Goal: Task Accomplishment & Management: Complete application form

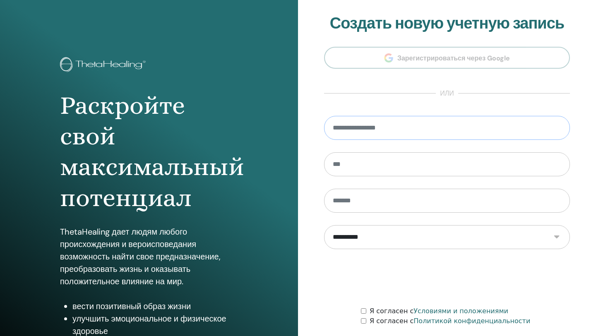
click at [439, 133] on input "email" at bounding box center [447, 128] width 246 height 24
type input "**********"
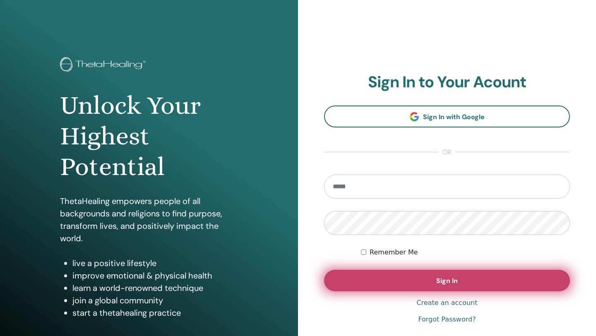
type input "**********"
click at [458, 276] on button "Sign In" at bounding box center [447, 281] width 246 height 22
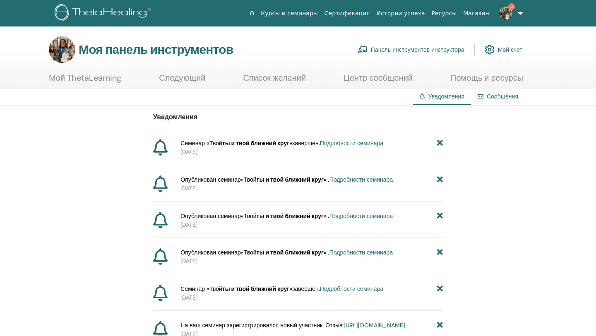
click at [510, 50] on font "Мой счет" at bounding box center [510, 49] width 24 height 7
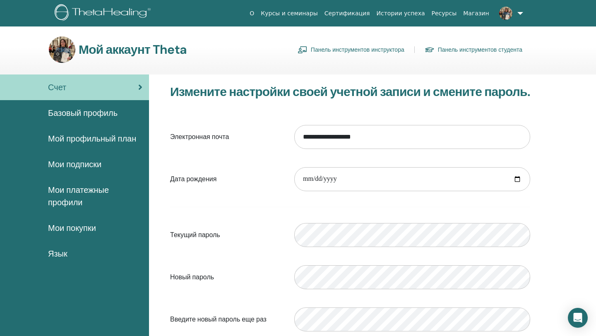
click at [518, 11] on link at bounding box center [510, 13] width 34 height 27
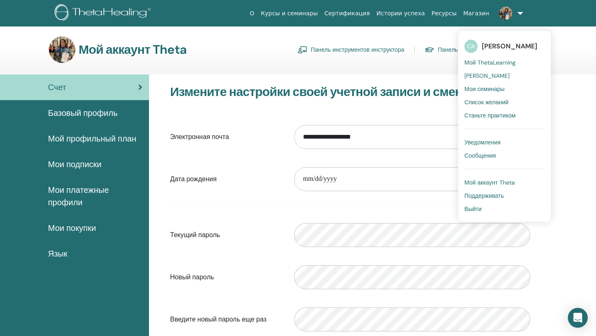
click at [495, 63] on font "Мой ThetaLearning" at bounding box center [490, 62] width 51 height 7
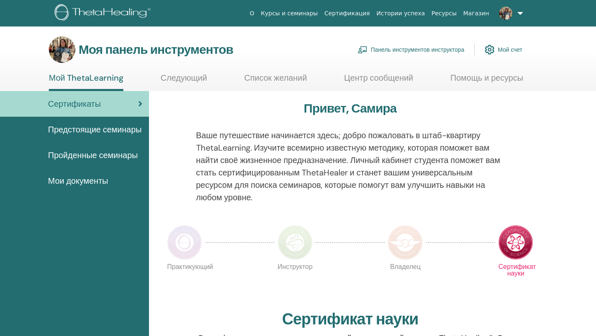
click at [423, 50] on font "Панель инструментов инструктора" at bounding box center [418, 49] width 94 height 7
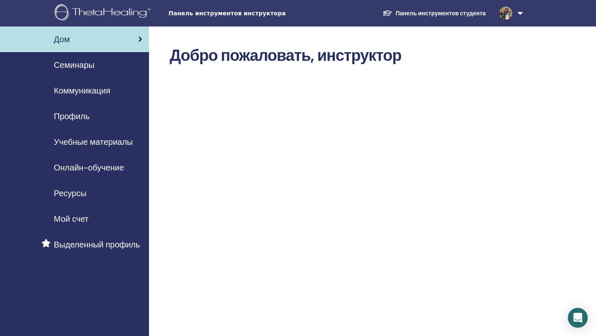
click at [86, 60] on font "Семинары" at bounding box center [74, 65] width 41 height 11
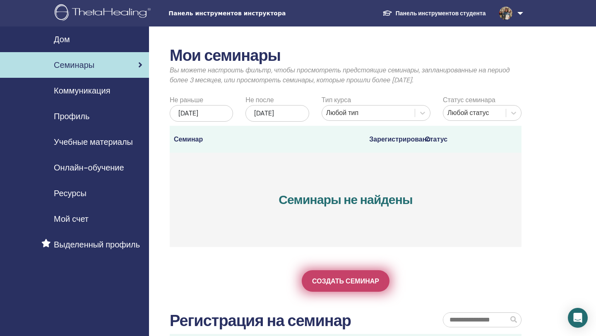
click at [347, 286] on font "Создать семинар" at bounding box center [345, 281] width 67 height 9
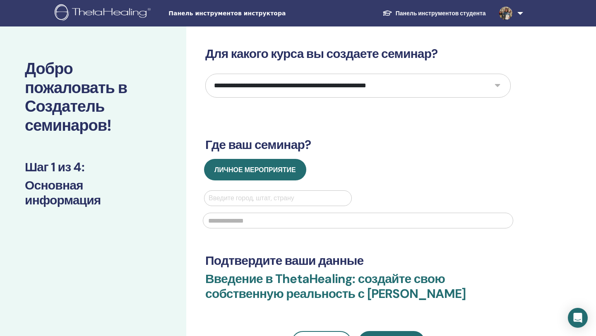
click at [541, 92] on div "**********" at bounding box center [385, 249] width 398 height 444
click at [499, 87] on select "**********" at bounding box center [358, 86] width 306 height 24
select select "*"
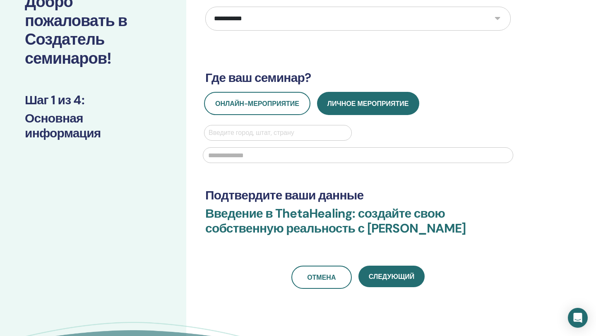
scroll to position [72, 0]
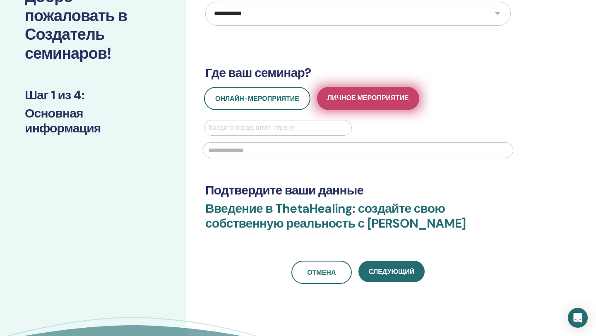
click at [382, 104] on span "Личное мероприятие" at bounding box center [369, 99] width 82 height 10
click at [377, 96] on font "Личное мероприятие" at bounding box center [369, 98] width 82 height 9
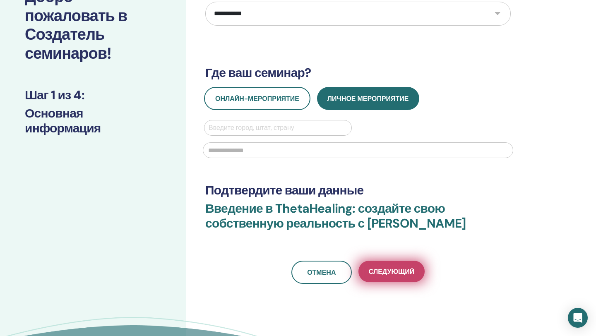
click at [391, 272] on font "Следующий" at bounding box center [392, 272] width 46 height 9
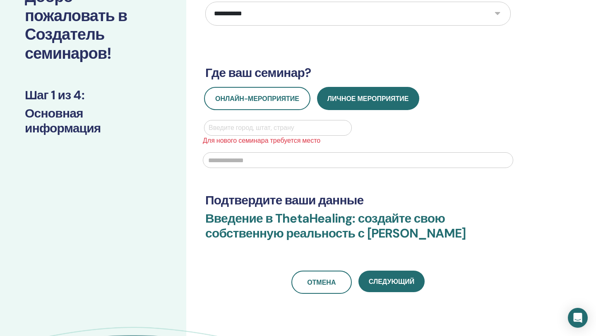
click at [267, 129] on div at bounding box center [278, 128] width 139 height 12
click at [312, 151] on div "Нет вариантов" at bounding box center [278, 149] width 148 height 17
click at [425, 117] on div "Онлайн-мероприятие Личное мероприятие Используйте кнопки «Вверх» и «Вниз» для в…" at bounding box center [358, 130] width 318 height 86
click at [243, 132] on div at bounding box center [278, 128] width 139 height 12
click at [354, 135] on div "Используйте кнопки «Вверх» и «Вниз» для выбора параметров, нажмите Enter для вы…" at bounding box center [278, 128] width 160 height 16
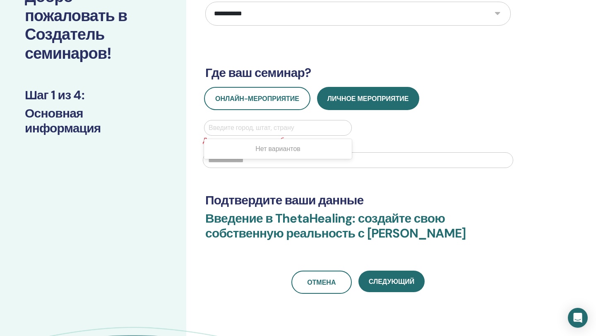
click at [318, 127] on div at bounding box center [278, 128] width 139 height 12
click at [332, 157] on div "Нет вариантов" at bounding box center [278, 149] width 148 height 20
click at [410, 122] on div "Введите город, штат, страну Для нового семинара требуется место" at bounding box center [358, 146] width 321 height 53
click at [231, 126] on div at bounding box center [278, 128] width 139 height 12
type input "**"
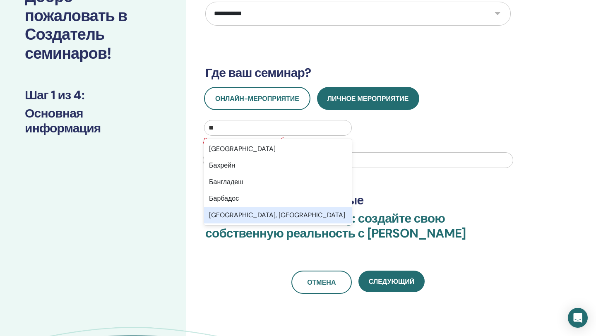
click at [258, 217] on div "Баку, AZE" at bounding box center [278, 215] width 148 height 17
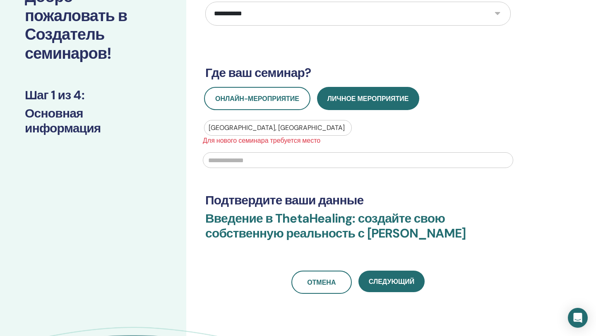
click at [231, 159] on input "text" at bounding box center [358, 160] width 311 height 16
click at [232, 159] on input "text" at bounding box center [358, 160] width 311 height 16
click at [248, 129] on div at bounding box center [278, 128] width 139 height 12
click at [243, 126] on div at bounding box center [278, 128] width 139 height 12
click at [222, 162] on input "text" at bounding box center [358, 160] width 311 height 16
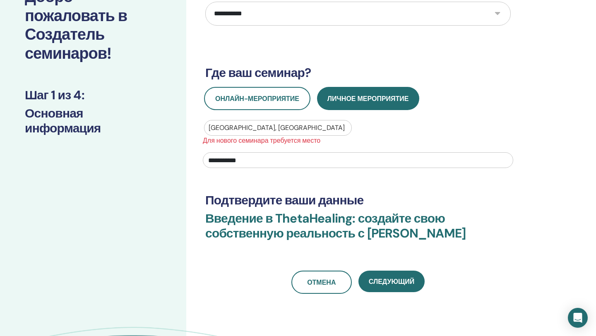
click at [208, 158] on input "**********" at bounding box center [358, 160] width 311 height 16
click at [252, 160] on input "**********" at bounding box center [358, 160] width 311 height 16
type input "**********"
click at [260, 130] on div at bounding box center [278, 128] width 139 height 12
click at [251, 126] on div at bounding box center [278, 128] width 139 height 12
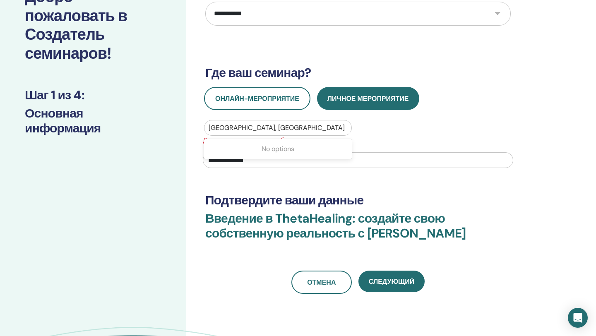
click at [240, 125] on div at bounding box center [278, 128] width 139 height 12
click at [219, 125] on div at bounding box center [278, 128] width 139 height 12
click at [218, 125] on div at bounding box center [278, 128] width 139 height 12
click at [227, 127] on div at bounding box center [278, 128] width 139 height 12
click at [244, 127] on div at bounding box center [278, 128] width 139 height 12
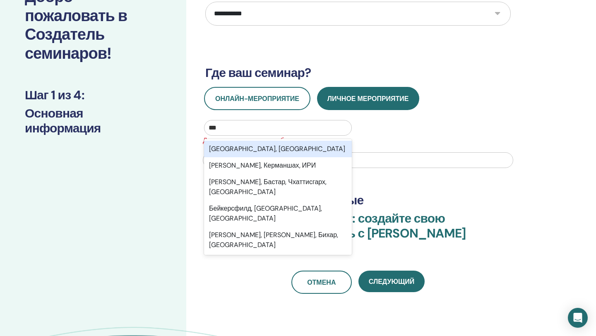
type input "****"
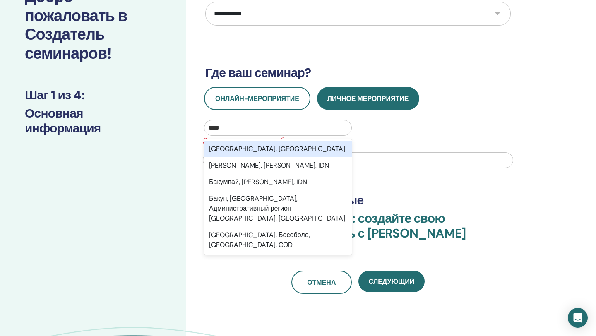
click at [267, 151] on font "Баку, Азербайджан" at bounding box center [277, 149] width 136 height 9
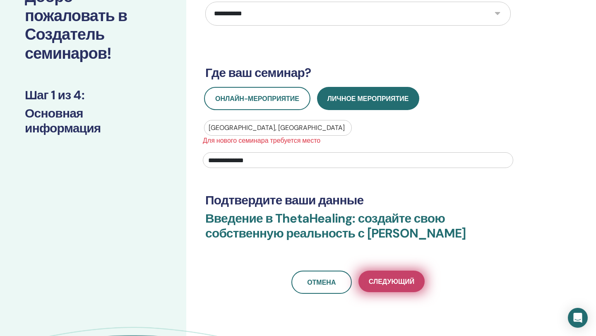
click at [400, 282] on font "Следующий" at bounding box center [392, 281] width 46 height 9
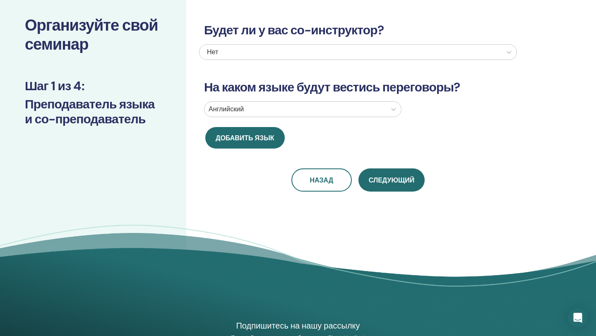
scroll to position [0, 0]
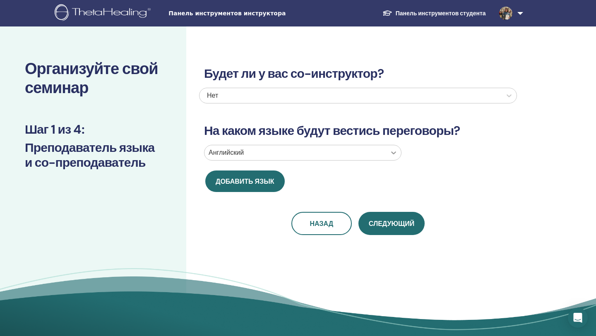
click at [394, 154] on icon at bounding box center [394, 153] width 8 height 8
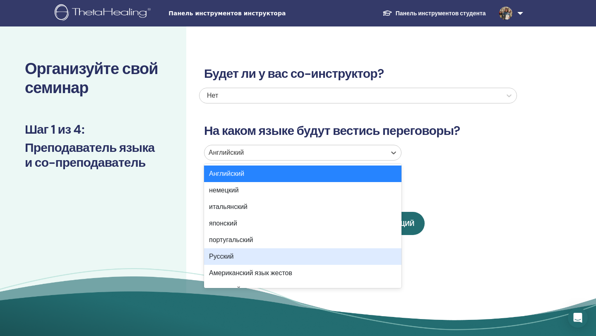
click at [294, 257] on div "Русский" at bounding box center [303, 256] width 198 height 17
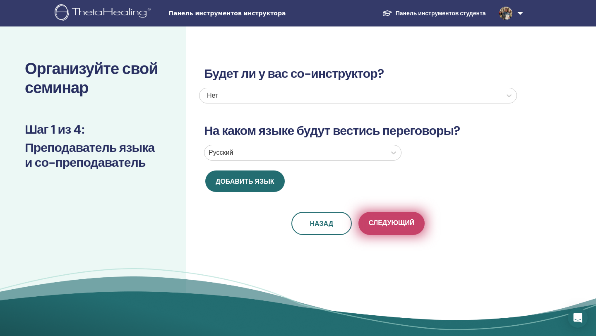
click at [406, 218] on button "Следующий" at bounding box center [392, 223] width 66 height 23
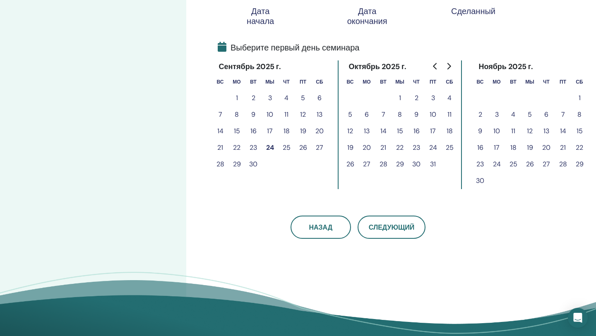
scroll to position [172, 0]
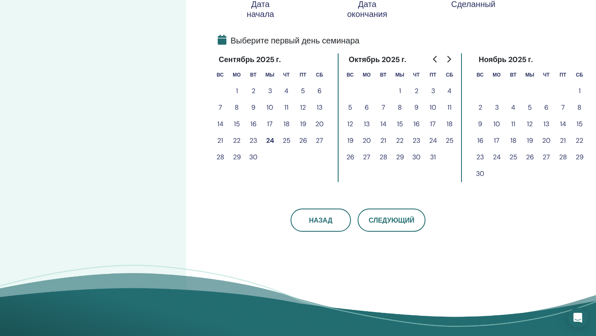
click at [221, 157] on font "28" at bounding box center [221, 157] width 8 height 9
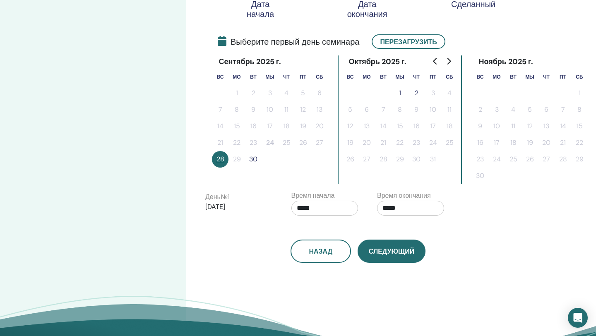
click at [385, 248] on font "Следующий" at bounding box center [392, 251] width 46 height 9
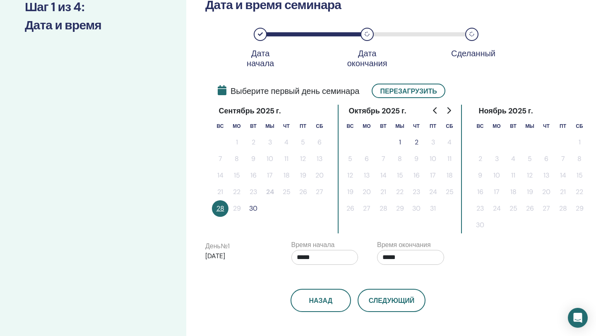
scroll to position [123, 0]
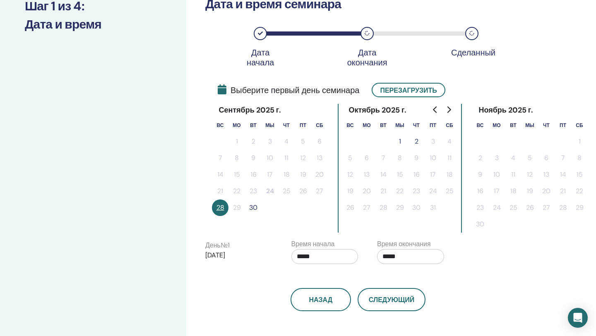
click at [252, 206] on font "30" at bounding box center [253, 207] width 8 height 9
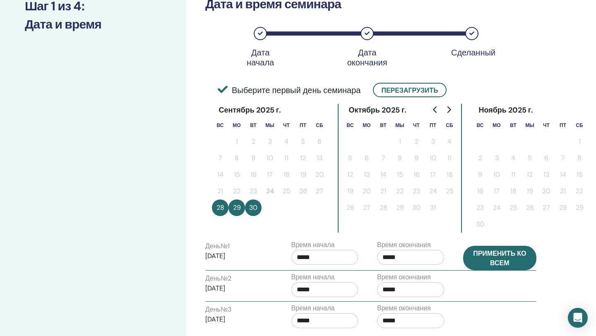
click at [512, 258] on font "Применить ко всем" at bounding box center [499, 258] width 53 height 18
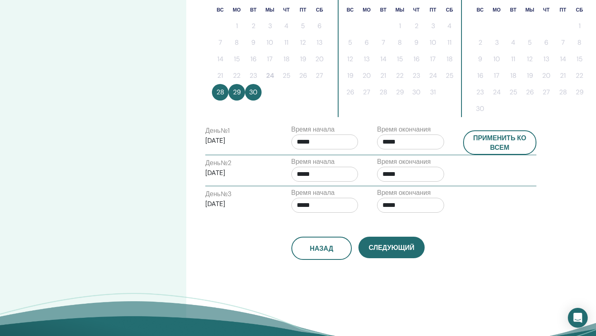
scroll to position [243, 0]
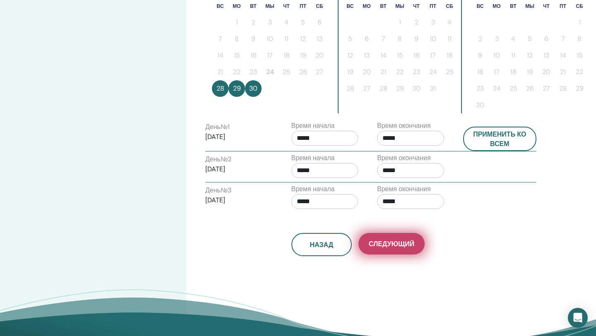
click at [399, 246] on font "Следующий" at bounding box center [392, 244] width 46 height 9
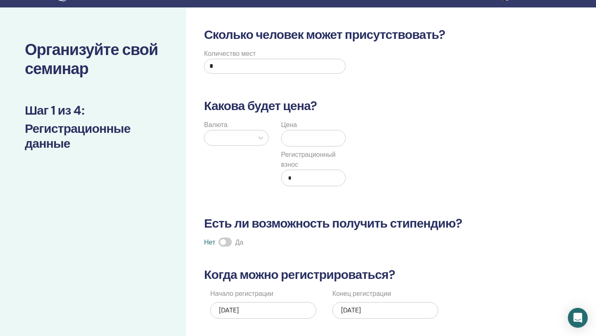
scroll to position [0, 0]
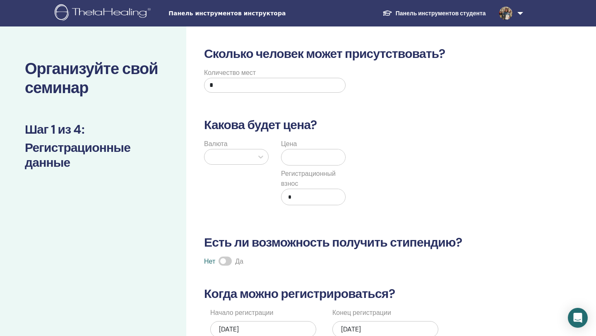
click at [229, 85] on input "*" at bounding box center [275, 85] width 142 height 15
type input "*"
click at [259, 155] on icon at bounding box center [261, 157] width 8 height 8
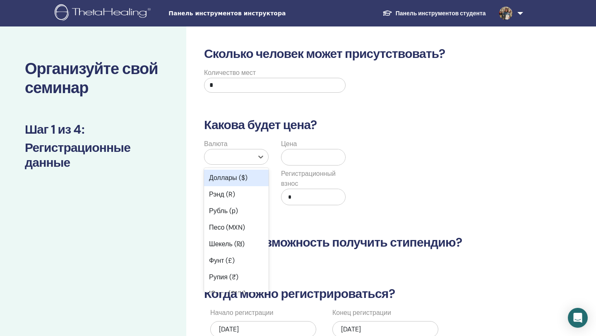
click at [232, 177] on font "Доллары ($)" at bounding box center [228, 178] width 39 height 9
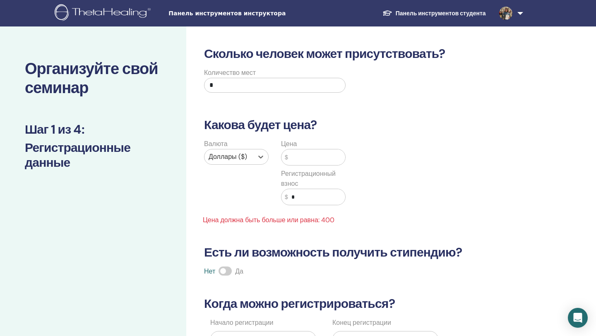
click at [297, 159] on input "text" at bounding box center [316, 157] width 57 height 16
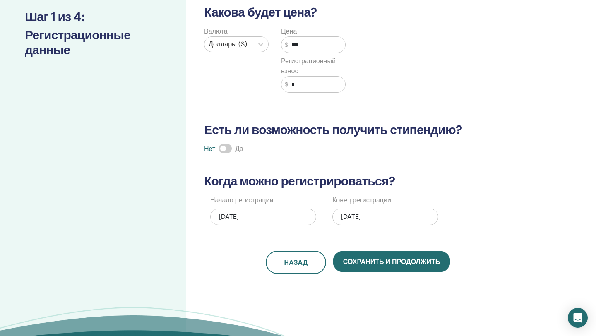
scroll to position [120, 0]
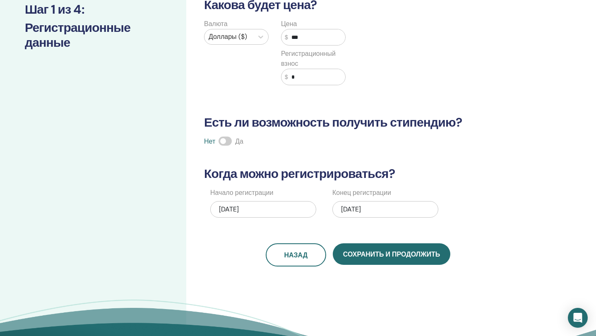
type input "***"
drag, startPoint x: 225, startPoint y: 140, endPoint x: 230, endPoint y: 140, distance: 4.6
click at [230, 140] on span at bounding box center [225, 141] width 13 height 9
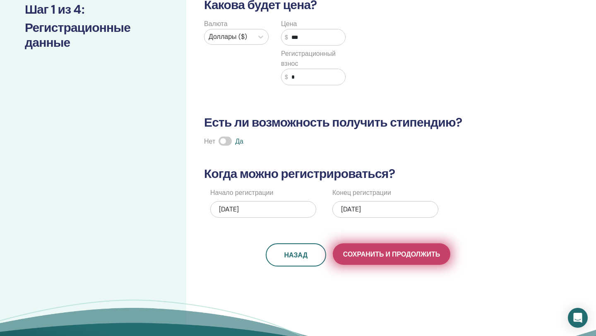
click at [402, 256] on font "Сохранить и продолжить" at bounding box center [391, 254] width 97 height 9
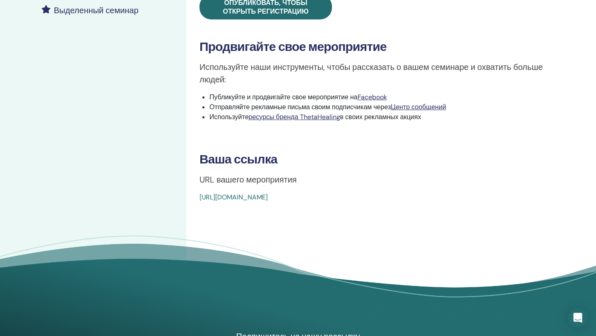
scroll to position [246, 0]
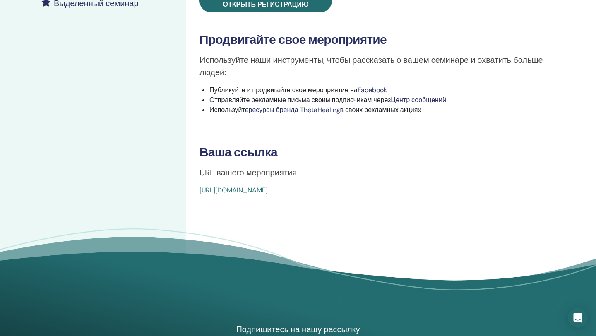
click at [268, 190] on font "[URL][DOMAIN_NAME]" at bounding box center [234, 190] width 68 height 9
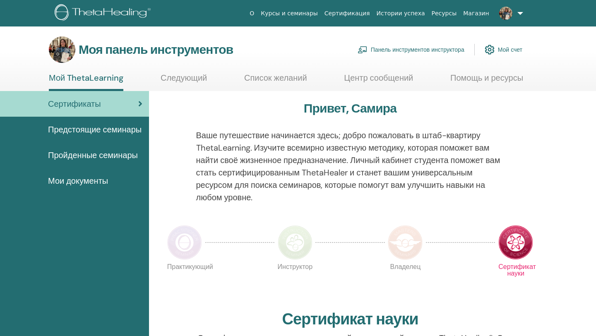
click at [412, 47] on font "Панель инструментов инструктора" at bounding box center [418, 49] width 94 height 7
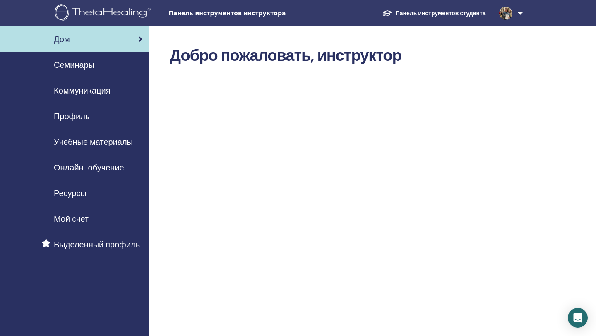
click at [75, 64] on font "Семинары" at bounding box center [74, 65] width 41 height 11
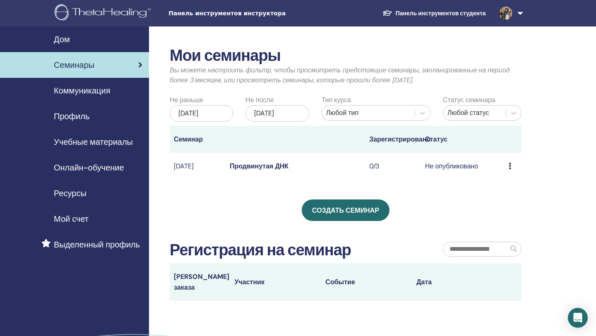
click at [265, 171] on font "Продвинутая ДНК" at bounding box center [259, 166] width 59 height 9
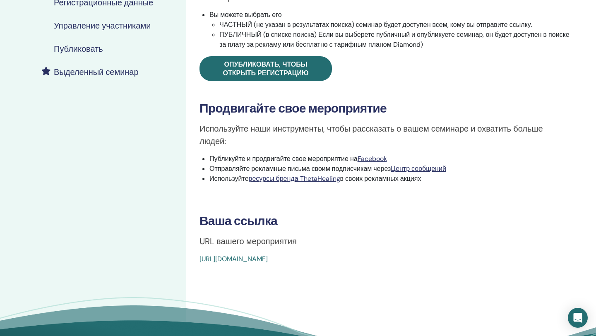
scroll to position [185, 0]
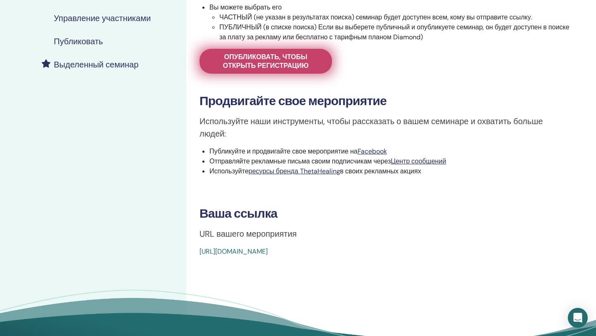
click at [275, 68] on font "Опубликовать, чтобы открыть регистрацию" at bounding box center [266, 61] width 86 height 17
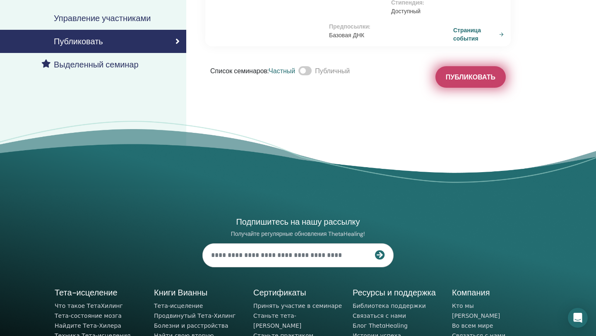
click at [471, 80] on font "Публиковать" at bounding box center [471, 77] width 50 height 9
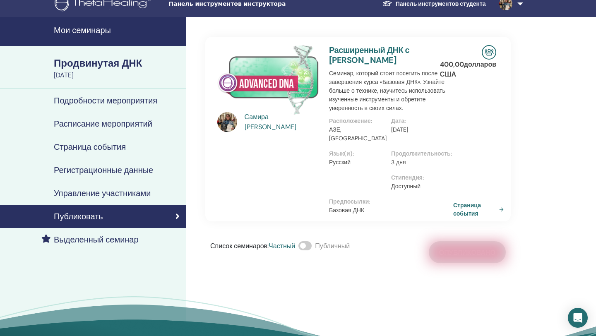
scroll to position [10, 0]
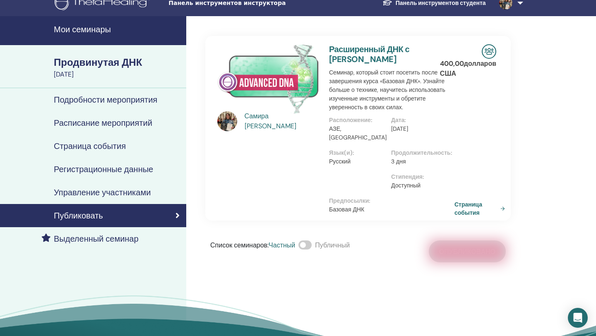
click at [472, 204] on font "Страница события" at bounding box center [469, 208] width 28 height 15
